Goal: Information Seeking & Learning: Find specific fact

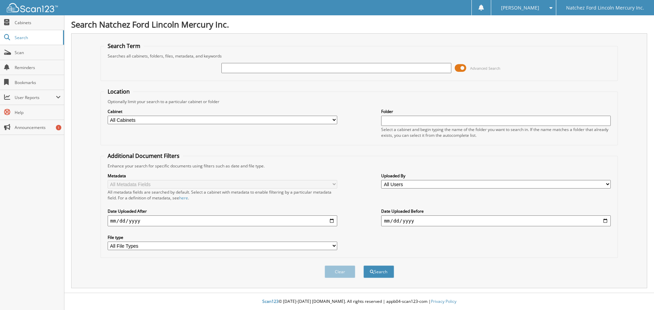
click at [265, 66] on input "text" at bounding box center [336, 68] width 230 height 10
type input "G5815"
click at [364, 266] on button "Search" at bounding box center [379, 272] width 31 height 13
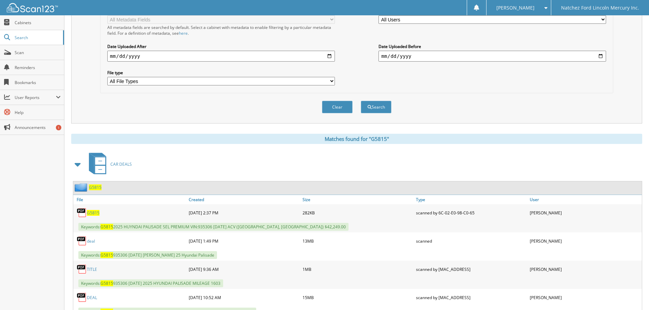
scroll to position [193, 0]
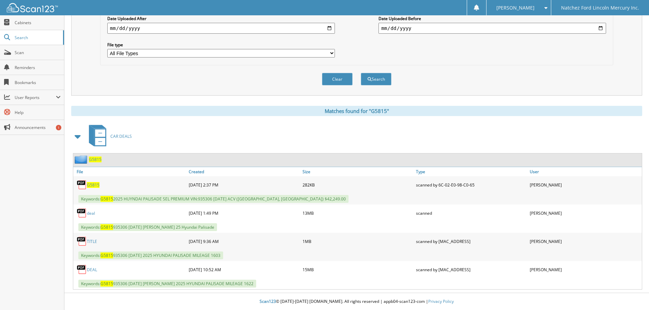
click at [91, 213] on link "deal" at bounding box center [91, 214] width 8 height 6
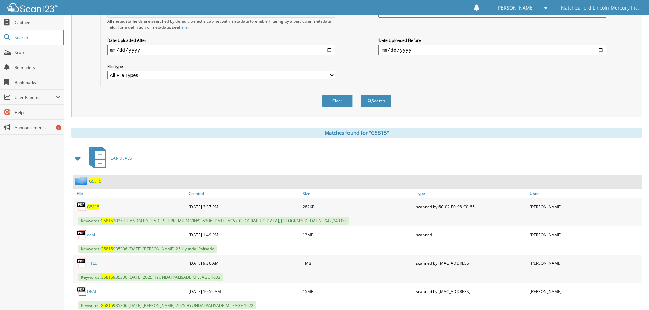
scroll to position [159, 0]
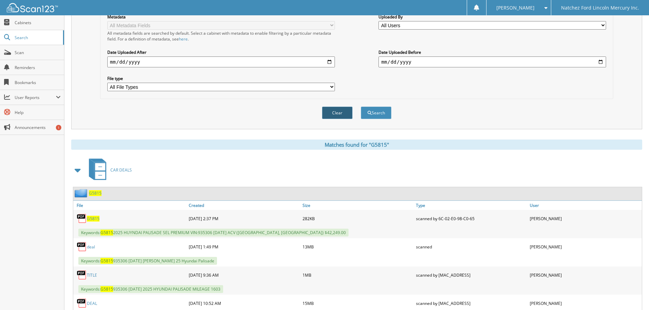
click at [344, 111] on button "Clear" at bounding box center [337, 113] width 31 height 13
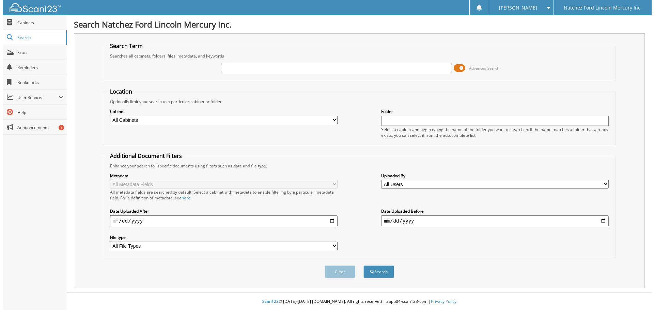
scroll to position [0, 0]
click at [251, 62] on div at bounding box center [336, 68] width 230 height 12
click at [248, 64] on input "text" at bounding box center [336, 68] width 230 height 10
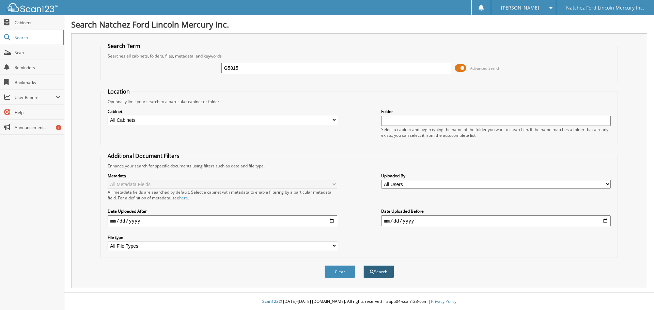
type input "G5815"
click at [368, 269] on button "Search" at bounding box center [379, 272] width 31 height 13
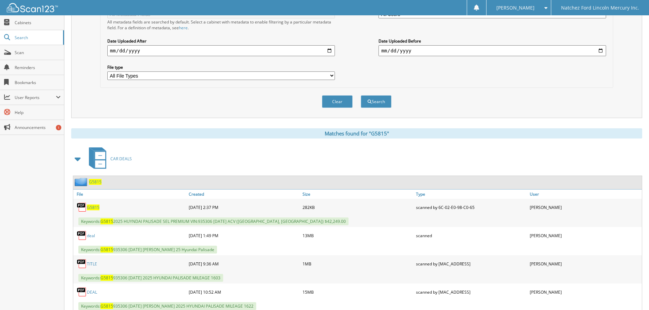
scroll to position [193, 0]
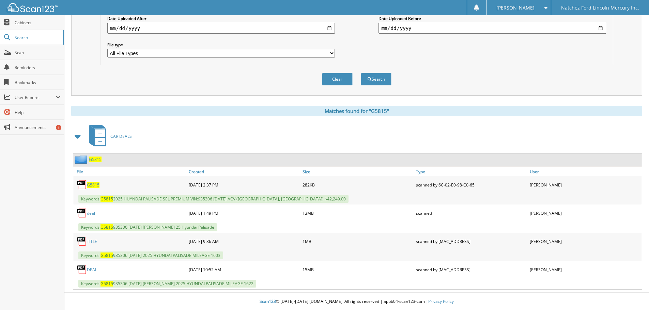
click at [91, 212] on link "deal" at bounding box center [91, 214] width 8 height 6
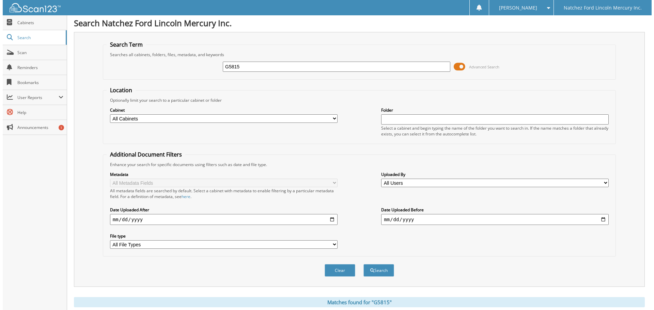
scroll to position [0, 0]
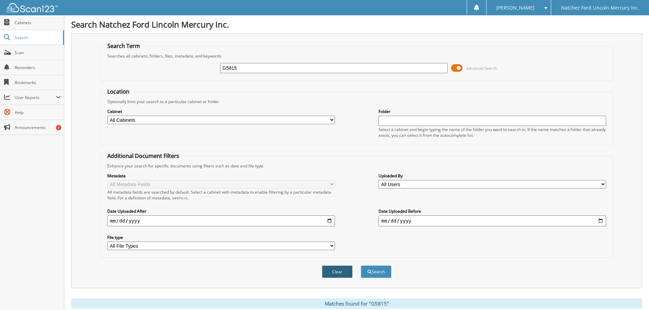
click at [346, 272] on button "Clear" at bounding box center [337, 272] width 31 height 13
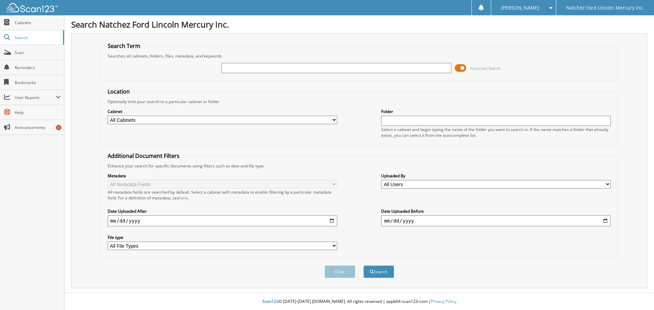
click at [255, 68] on input "text" at bounding box center [336, 68] width 230 height 10
type input "G5835"
click at [378, 275] on button "Search" at bounding box center [379, 272] width 31 height 13
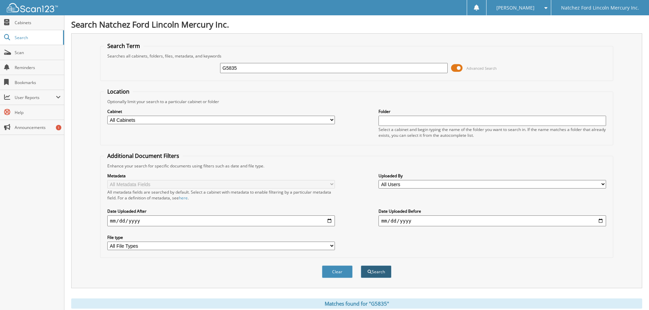
click at [385, 276] on button "Search" at bounding box center [376, 272] width 31 height 13
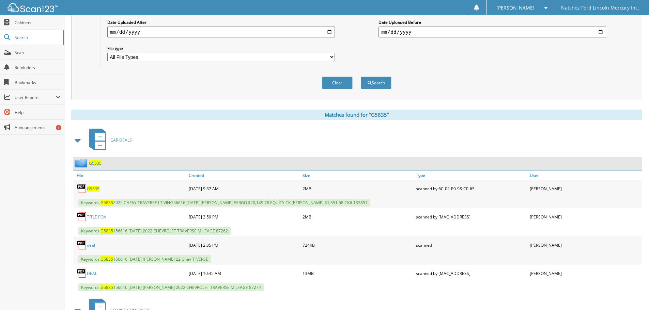
scroll to position [238, 0]
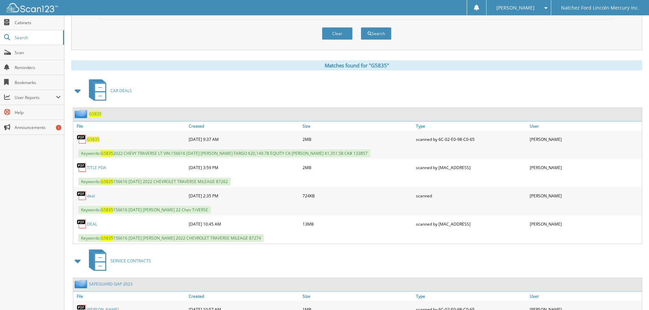
click at [91, 198] on link "deal" at bounding box center [91, 196] width 8 height 6
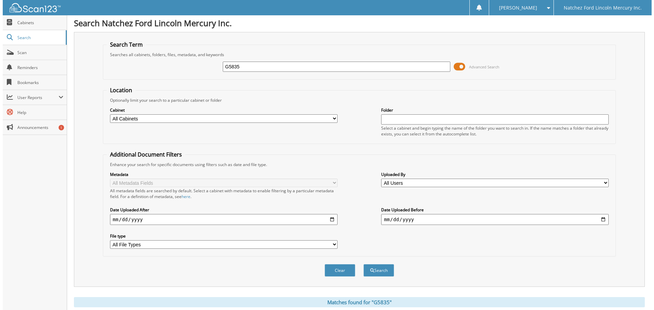
scroll to position [0, 0]
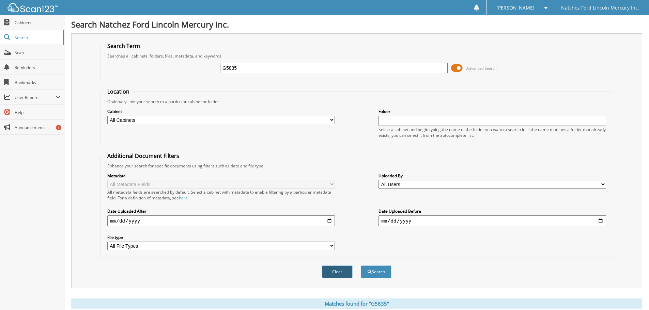
click at [331, 275] on button "Clear" at bounding box center [337, 272] width 31 height 13
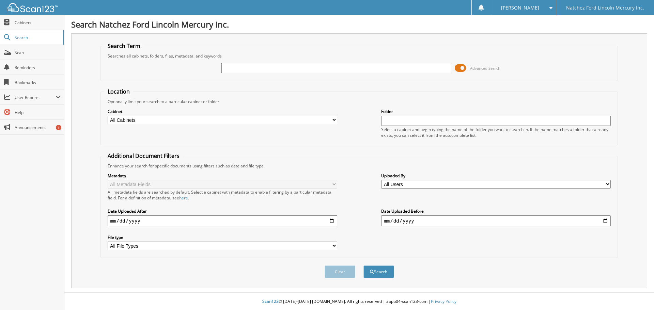
click at [390, 67] on input "text" at bounding box center [336, 68] width 230 height 10
type input "G5679"
click at [364, 266] on button "Search" at bounding box center [379, 272] width 31 height 13
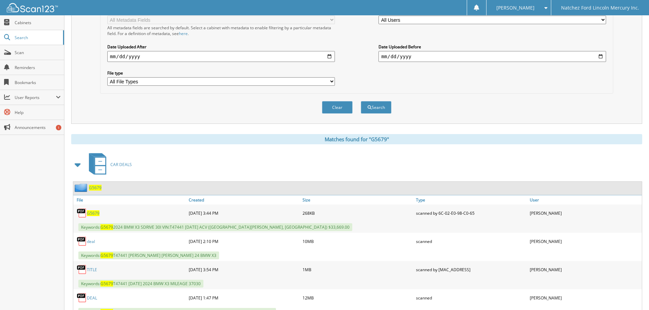
scroll to position [193, 0]
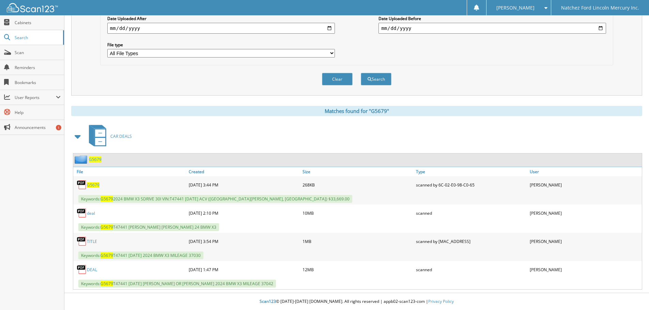
click at [90, 214] on link "deal" at bounding box center [91, 214] width 8 height 6
